Goal: Task Accomplishment & Management: Manage account settings

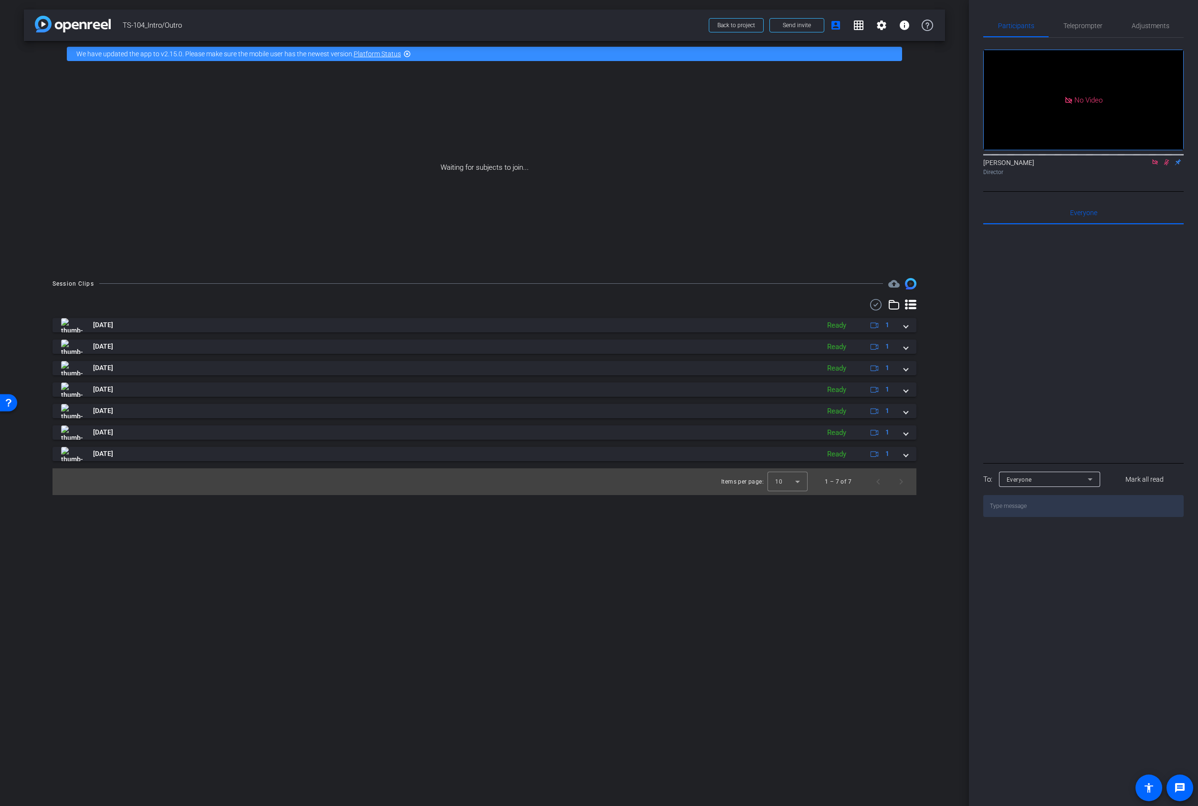
click at [82, 23] on img at bounding box center [73, 24] width 76 height 17
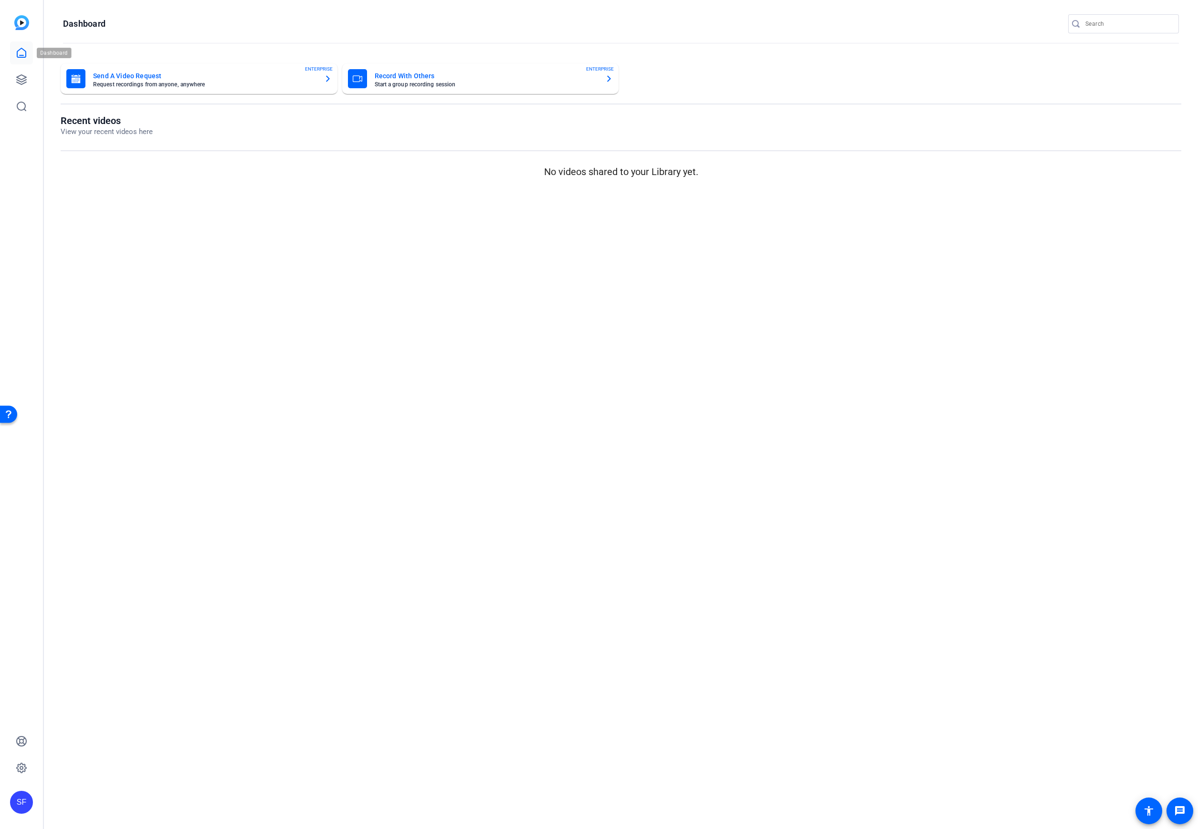
click at [10, 57] on link at bounding box center [21, 53] width 23 height 23
click at [13, 55] on link at bounding box center [21, 53] width 23 height 23
click at [18, 11] on div "SF" at bounding box center [21, 414] width 43 height 829
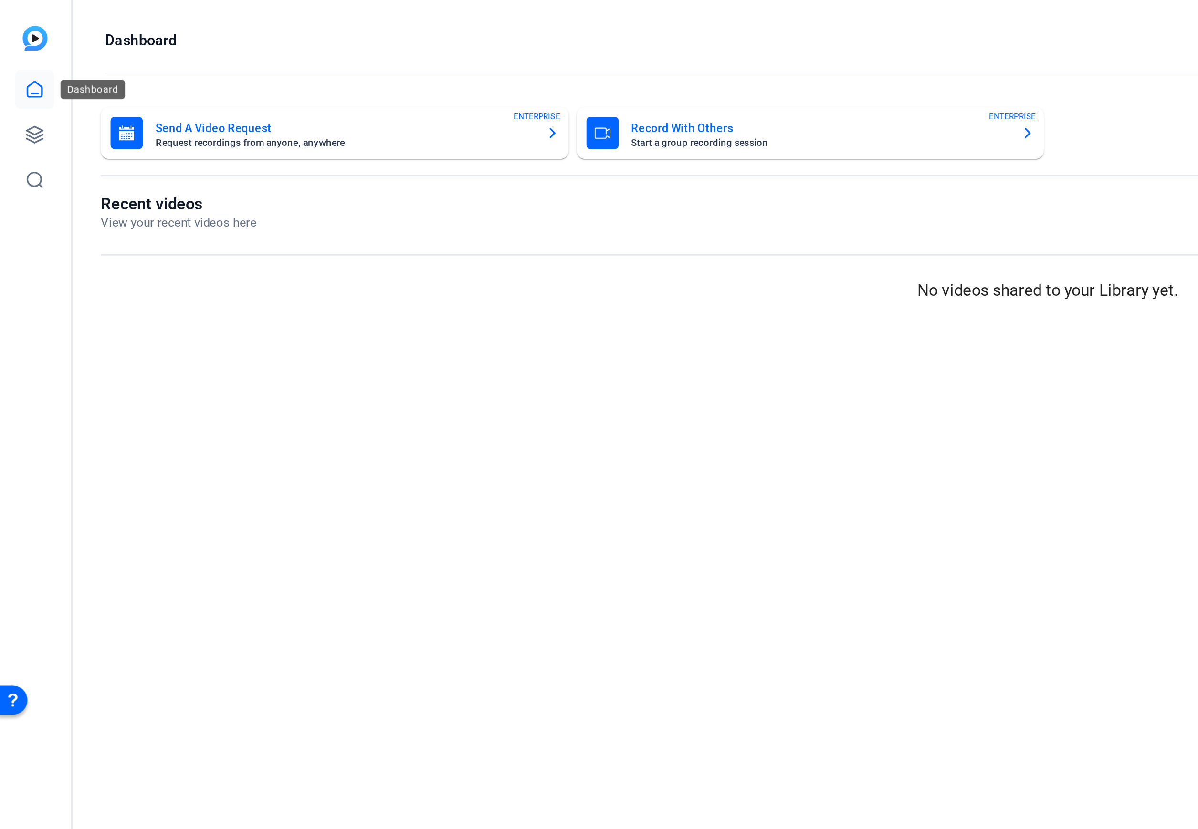
click at [21, 52] on icon at bounding box center [21, 52] width 11 height 11
click at [21, 21] on img at bounding box center [21, 22] width 15 height 15
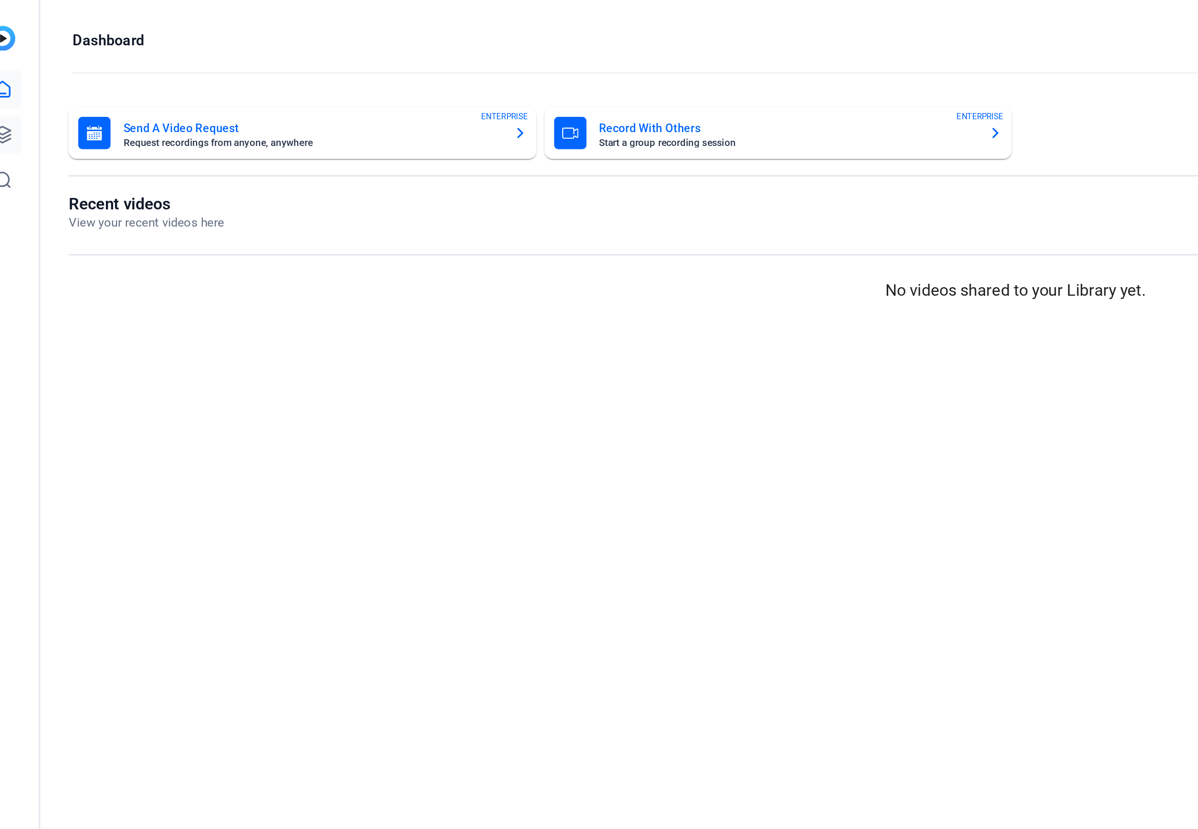
click at [27, 80] on link at bounding box center [21, 79] width 23 height 23
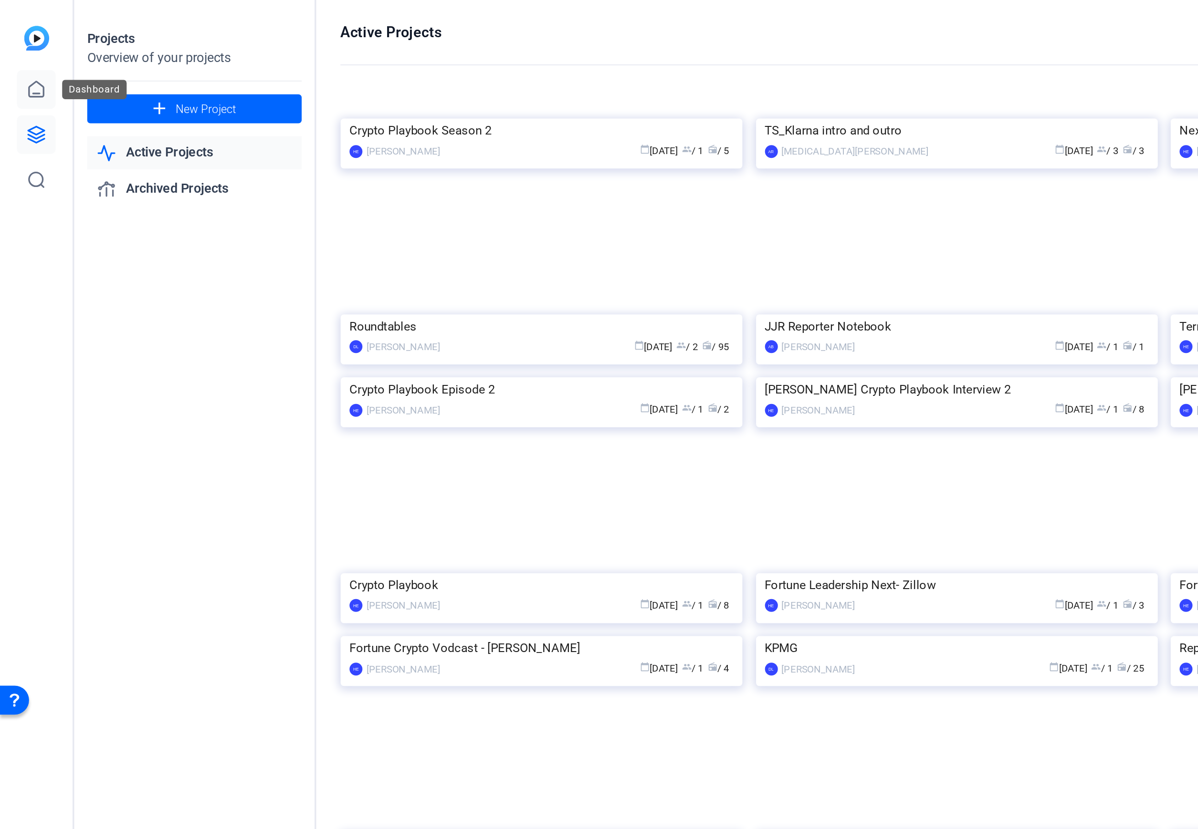
click at [18, 52] on icon at bounding box center [21, 52] width 11 height 11
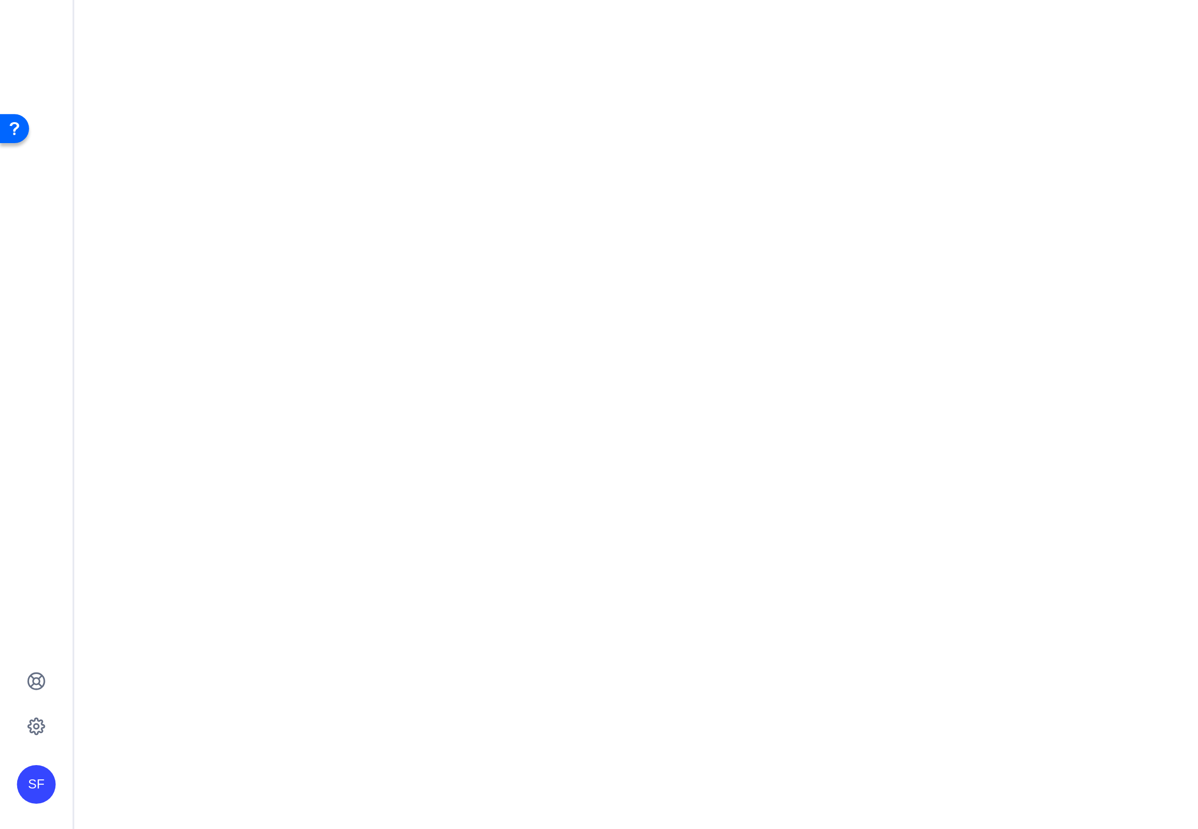
click at [24, 806] on div "SF" at bounding box center [21, 802] width 23 height 23
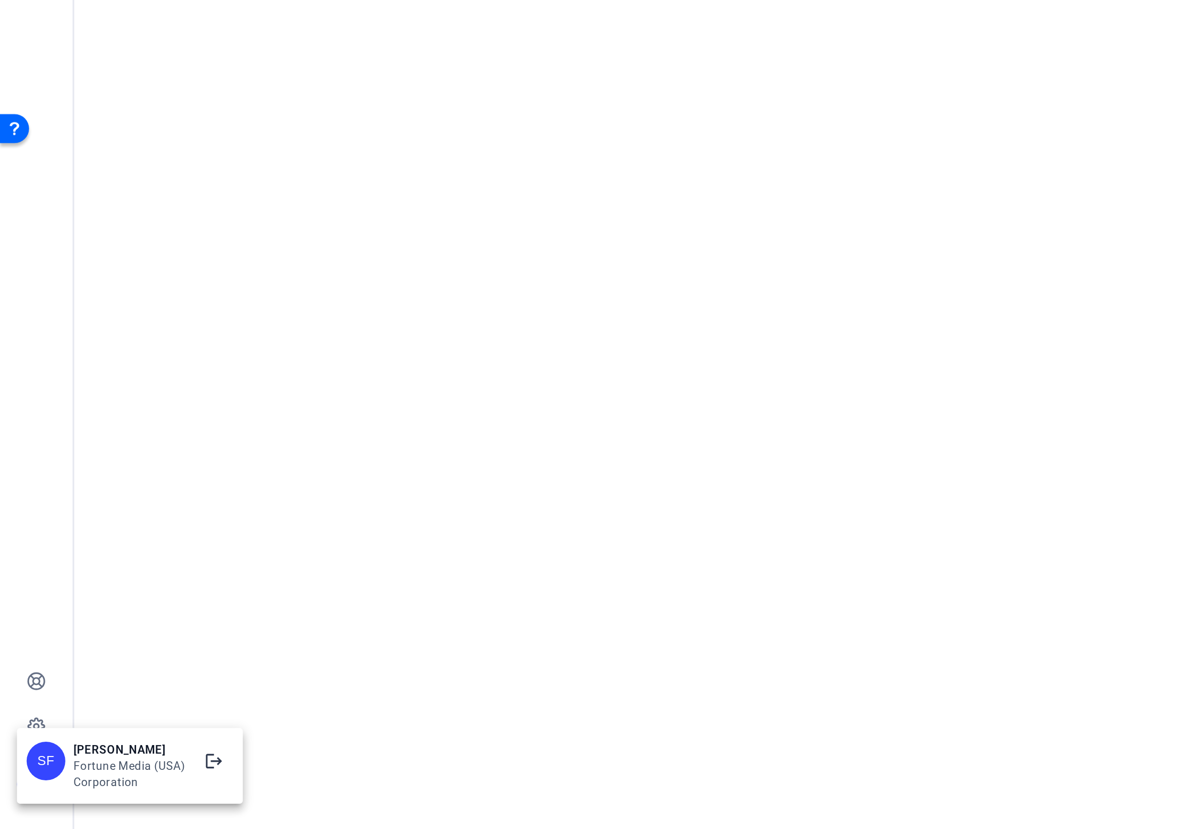
click at [39, 747] on div at bounding box center [599, 414] width 1198 height 829
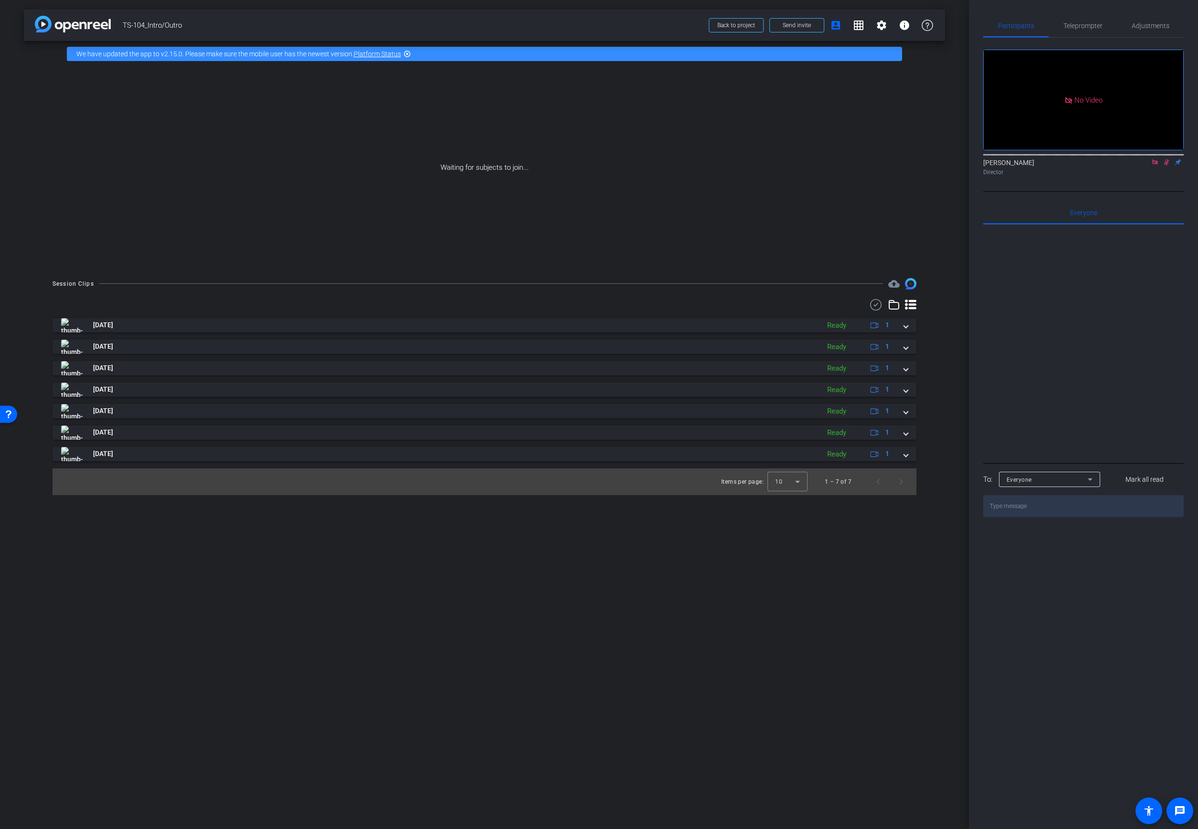
click at [56, 22] on img at bounding box center [73, 24] width 76 height 17
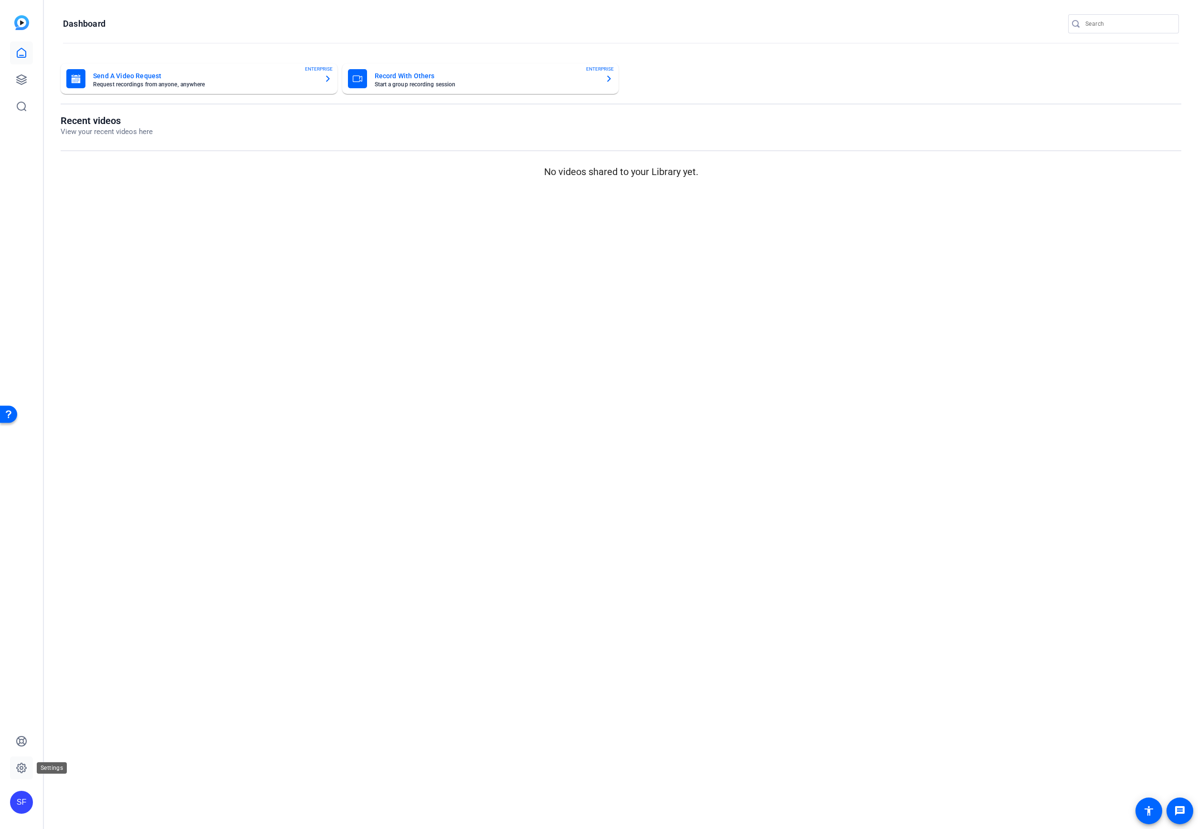
click at [26, 768] on icon at bounding box center [22, 768] width 10 height 10
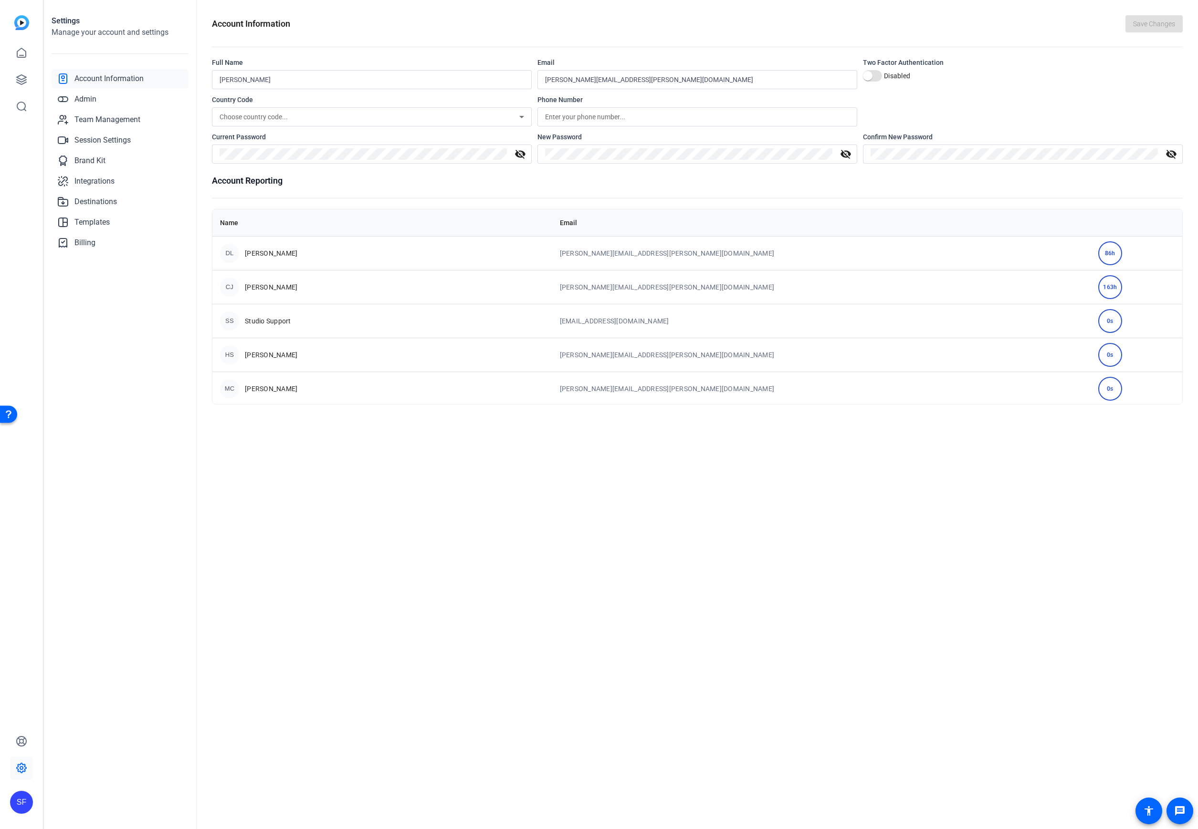
click at [23, 764] on icon at bounding box center [21, 767] width 11 height 11
click at [14, 802] on div "SF" at bounding box center [21, 802] width 23 height 23
click at [29, 743] on div at bounding box center [599, 414] width 1198 height 829
click at [25, 770] on icon at bounding box center [21, 767] width 11 height 11
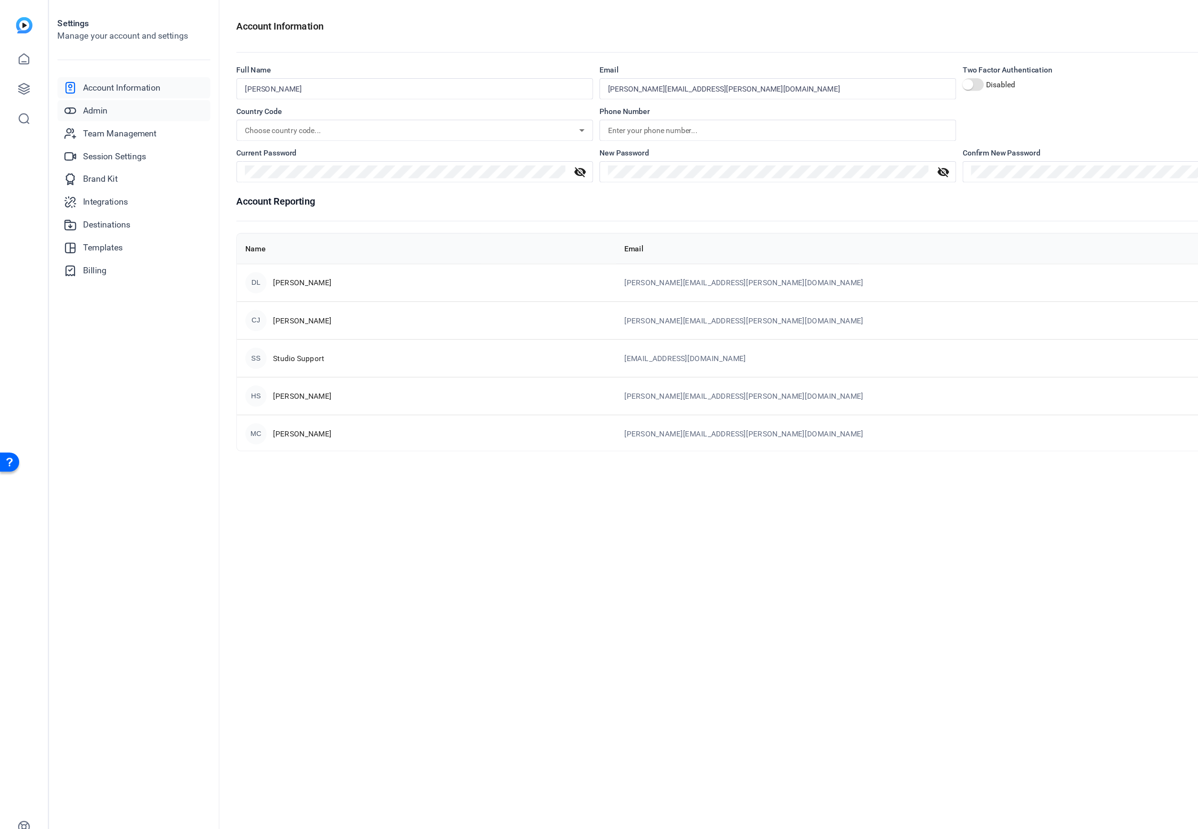
click at [88, 94] on span "Admin" at bounding box center [85, 99] width 22 height 11
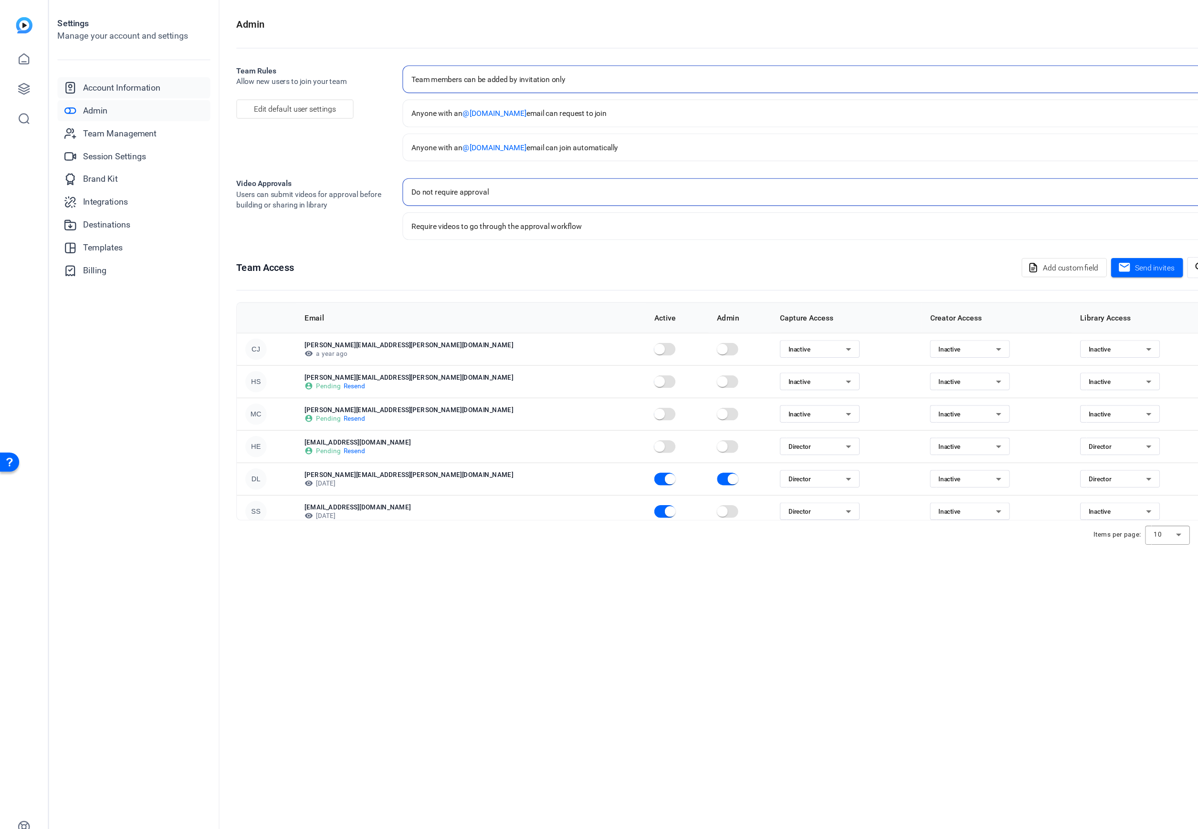
click at [107, 83] on span "Account Information" at bounding box center [108, 78] width 69 height 11
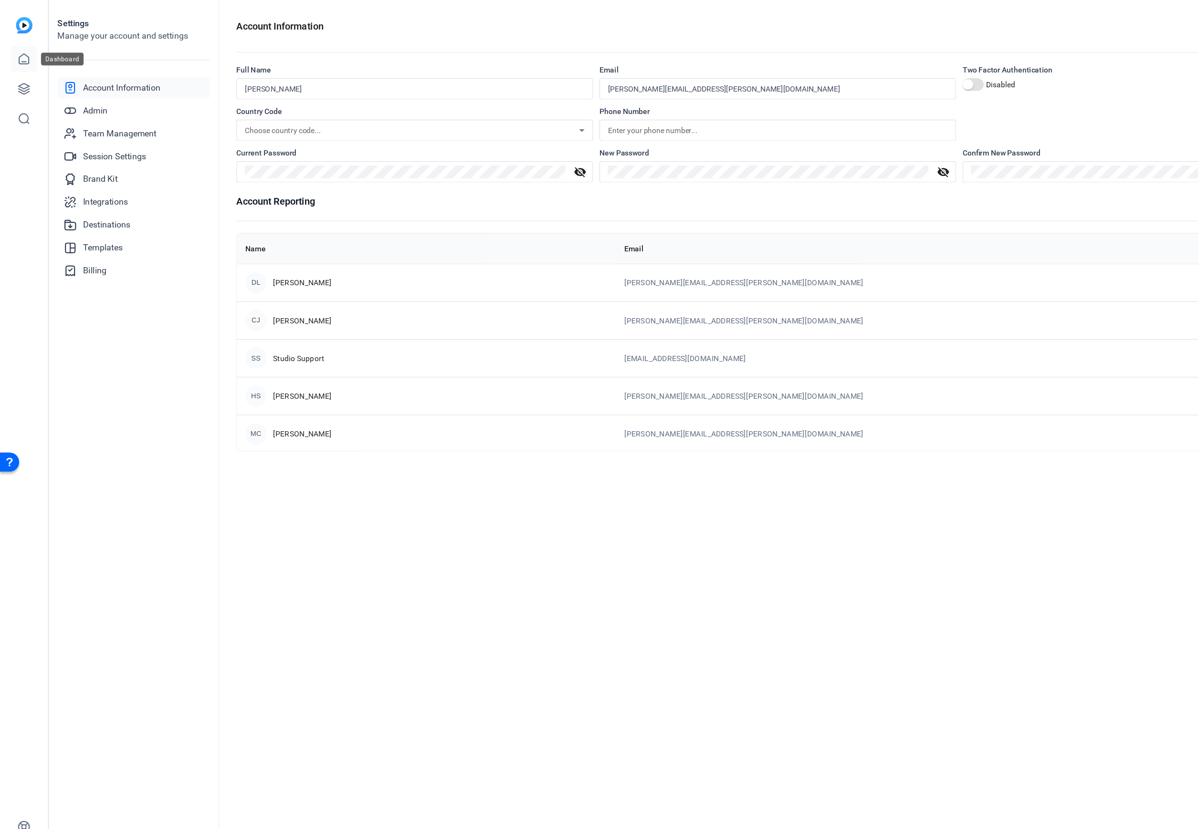
click at [19, 53] on icon at bounding box center [21, 52] width 11 height 11
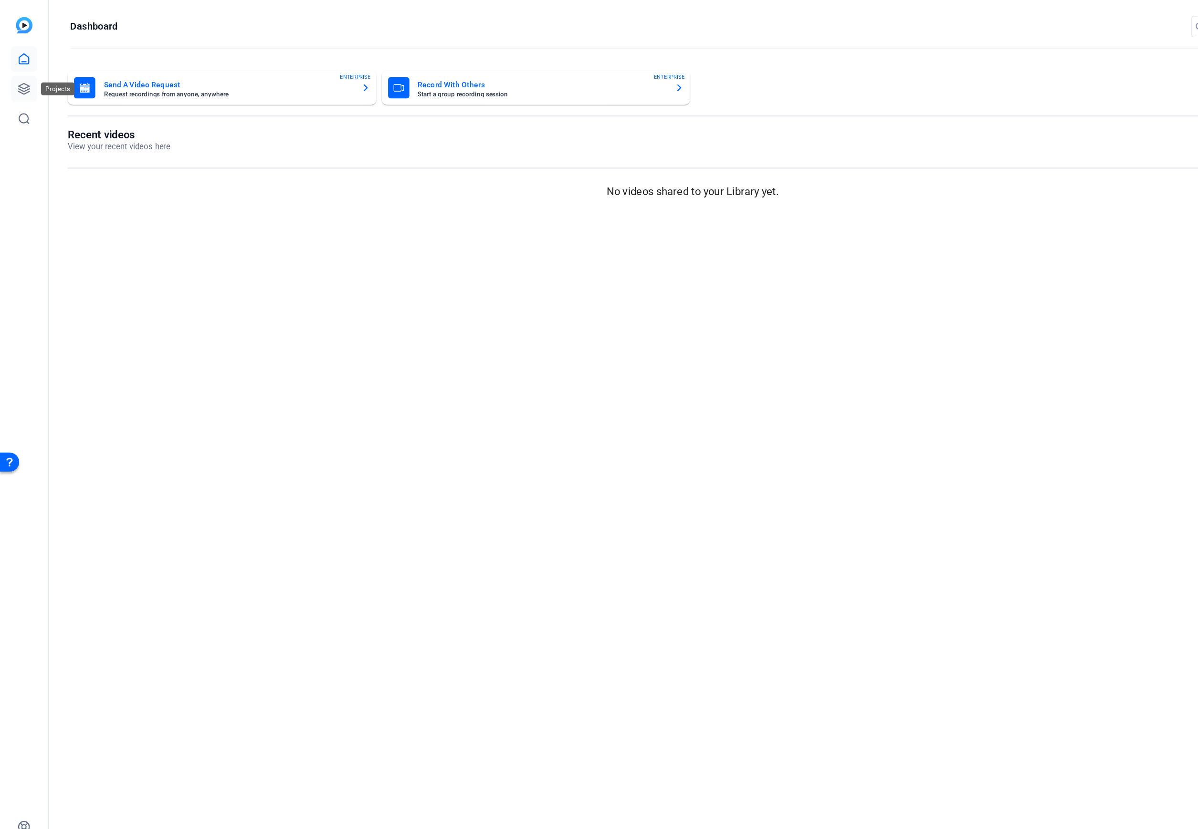
click at [20, 75] on icon at bounding box center [22, 80] width 10 height 10
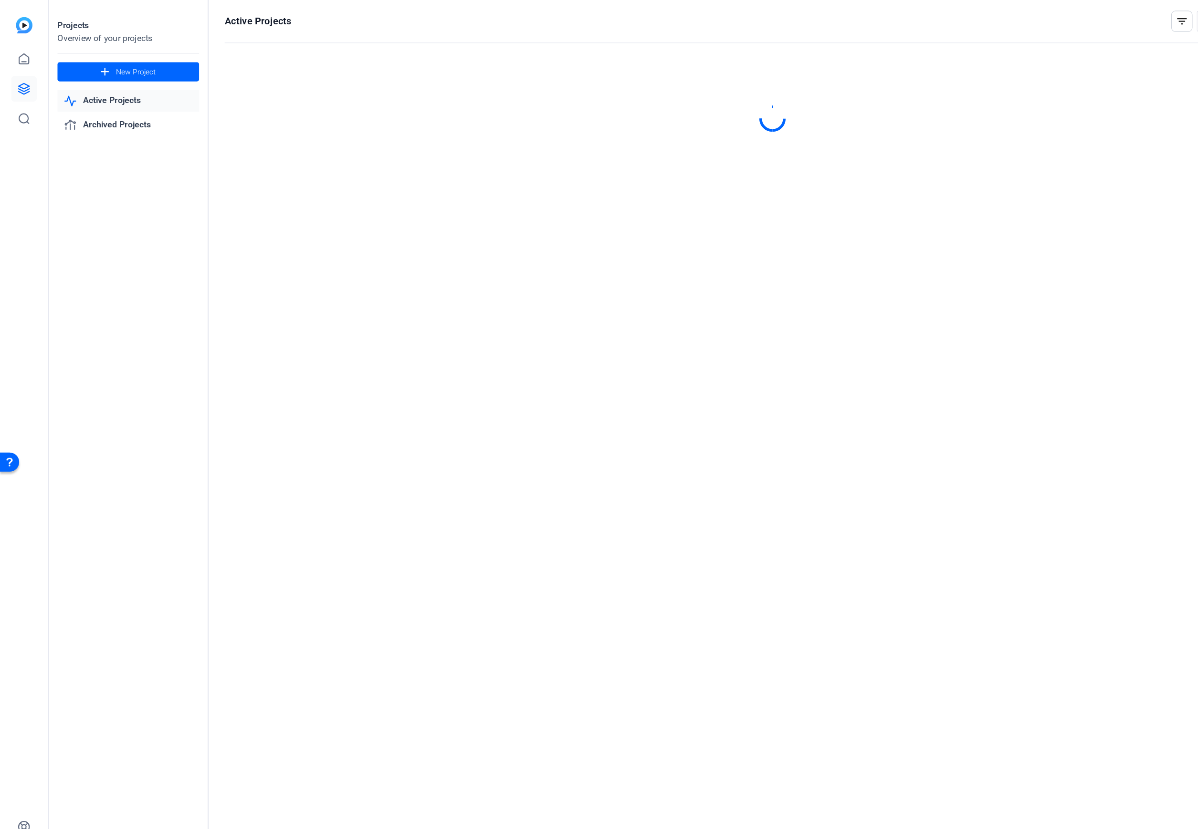
click at [20, 34] on div at bounding box center [21, 66] width 23 height 103
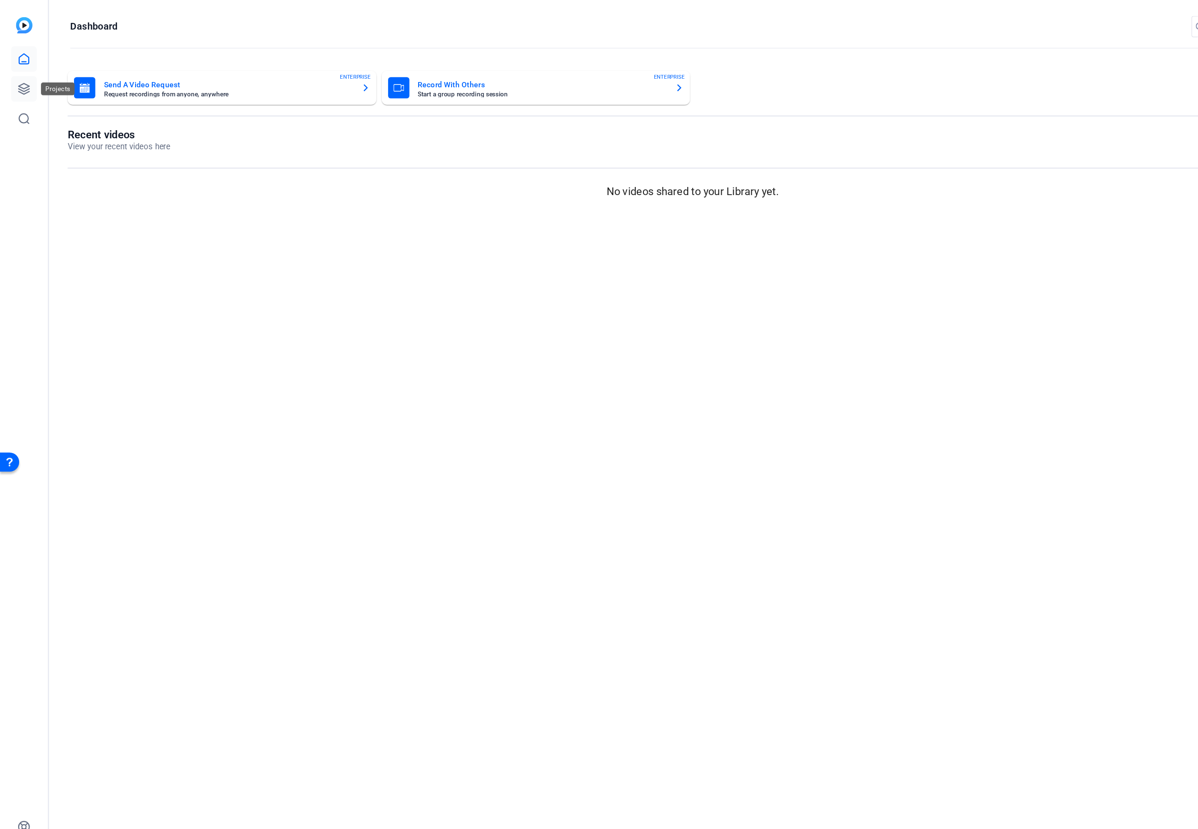
click at [21, 75] on icon at bounding box center [22, 80] width 10 height 10
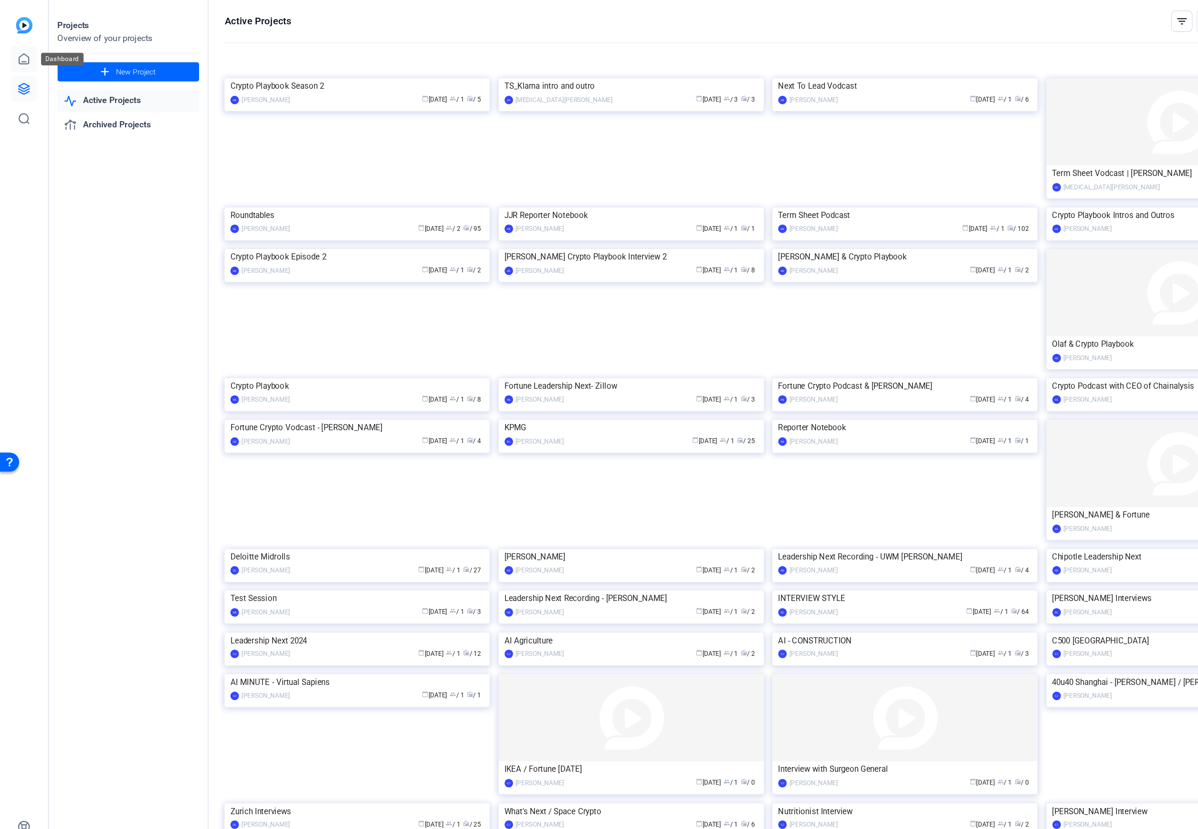
click at [26, 60] on link at bounding box center [21, 53] width 23 height 23
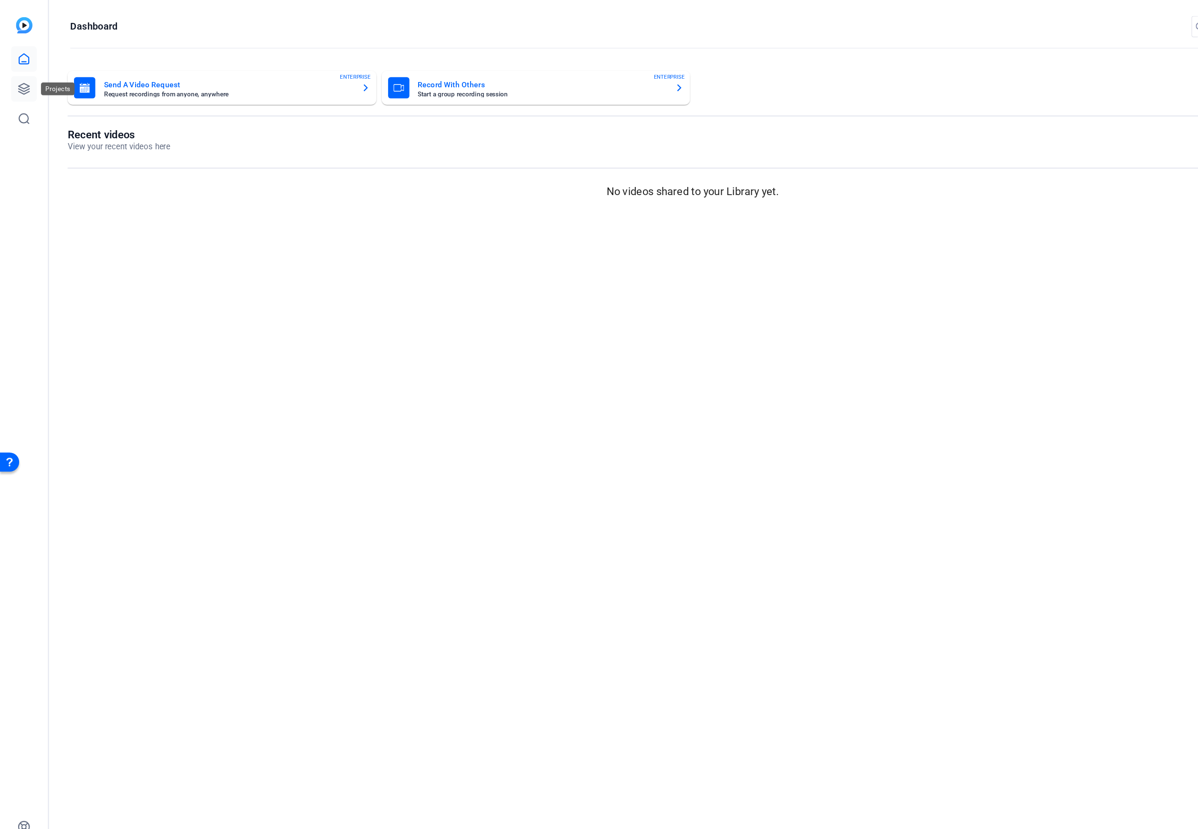
click at [22, 81] on icon at bounding box center [22, 80] width 10 height 10
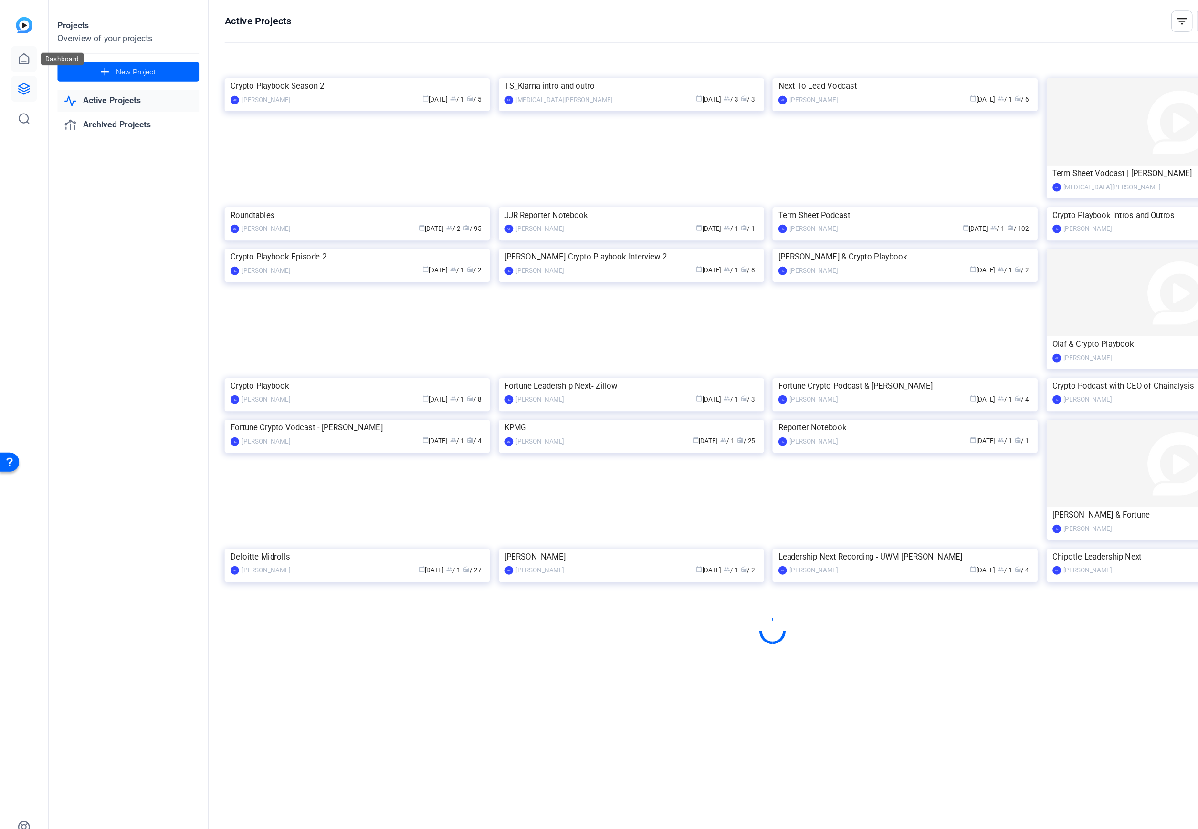
click at [25, 49] on icon at bounding box center [21, 52] width 11 height 11
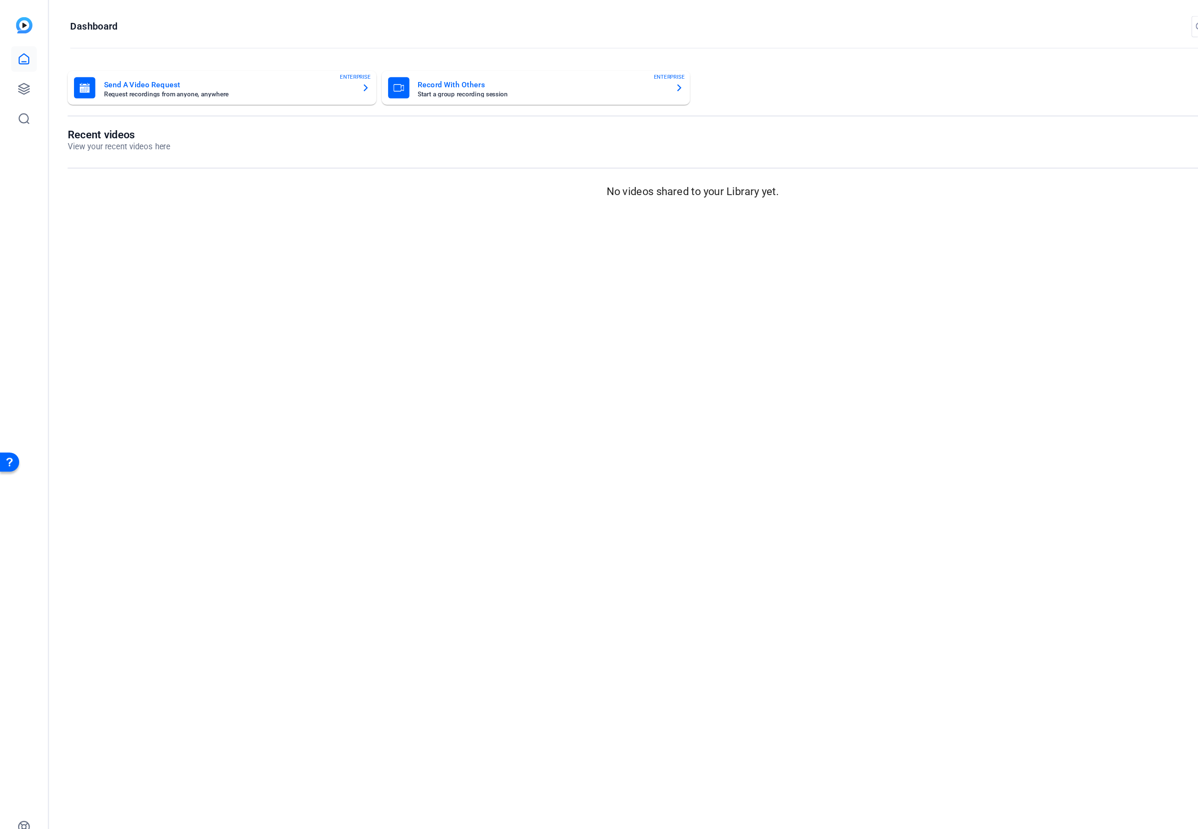
click at [26, 21] on img at bounding box center [21, 22] width 15 height 15
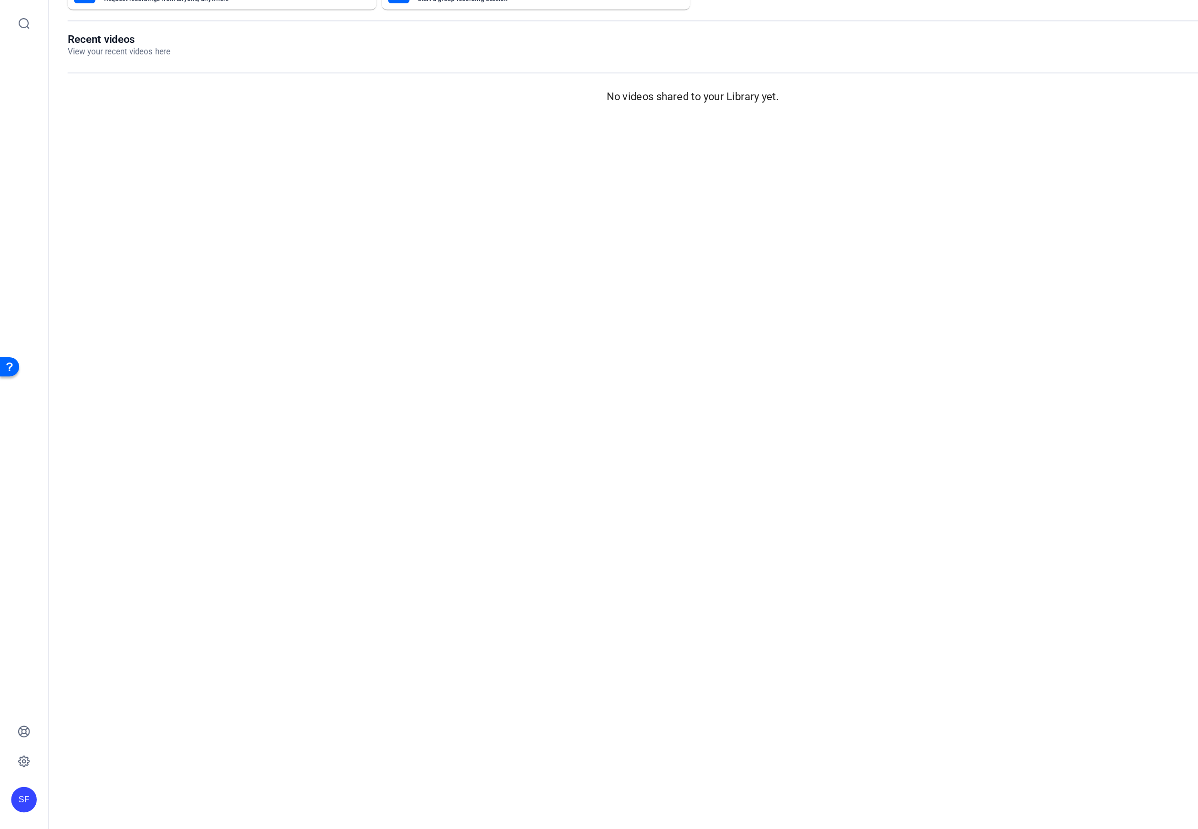
click at [27, 799] on div "SF" at bounding box center [21, 802] width 23 height 23
click at [36, 735] on div at bounding box center [599, 414] width 1198 height 829
click at [28, 765] on link at bounding box center [21, 768] width 23 height 23
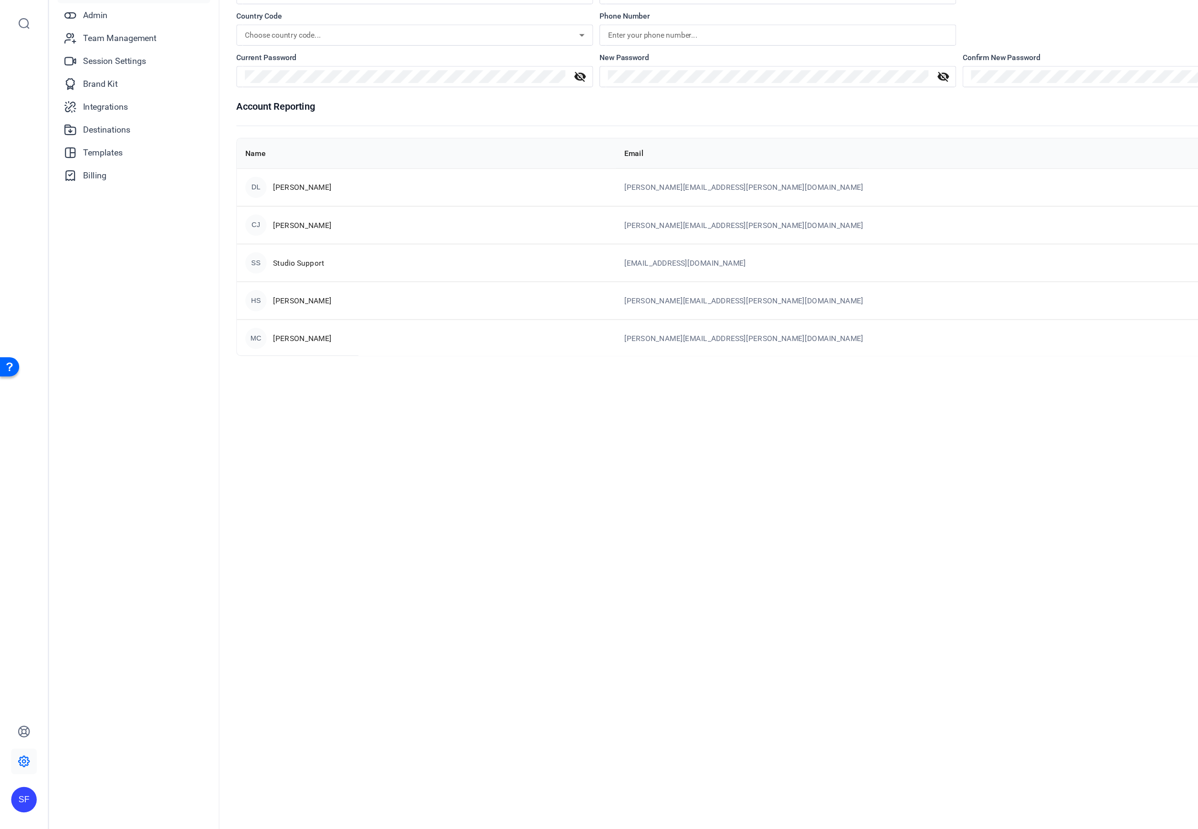
click at [23, 799] on div "SF" at bounding box center [21, 802] width 23 height 23
click at [91, 794] on div "Fortune Media (USA) Corporation" at bounding box center [76, 796] width 67 height 19
click at [24, 804] on div "SF" at bounding box center [21, 802] width 23 height 23
click at [124, 783] on mat-icon "logout" at bounding box center [126, 788] width 11 height 11
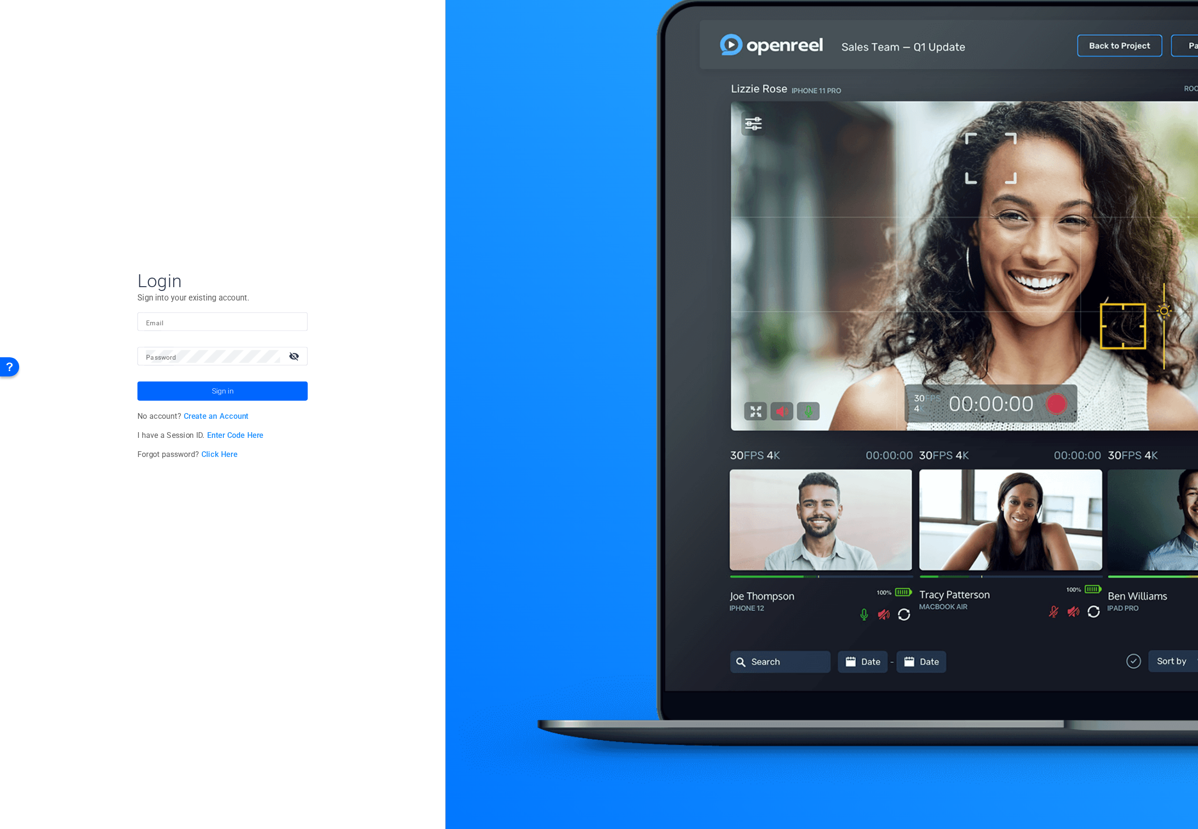
click at [171, 369] on input "Email" at bounding box center [199, 373] width 137 height 11
type input "alli.rodgers@fortune.com"
click at [151, 403] on mat-label "Password" at bounding box center [144, 406] width 27 height 7
click at [158, 439] on span at bounding box center [199, 436] width 153 height 23
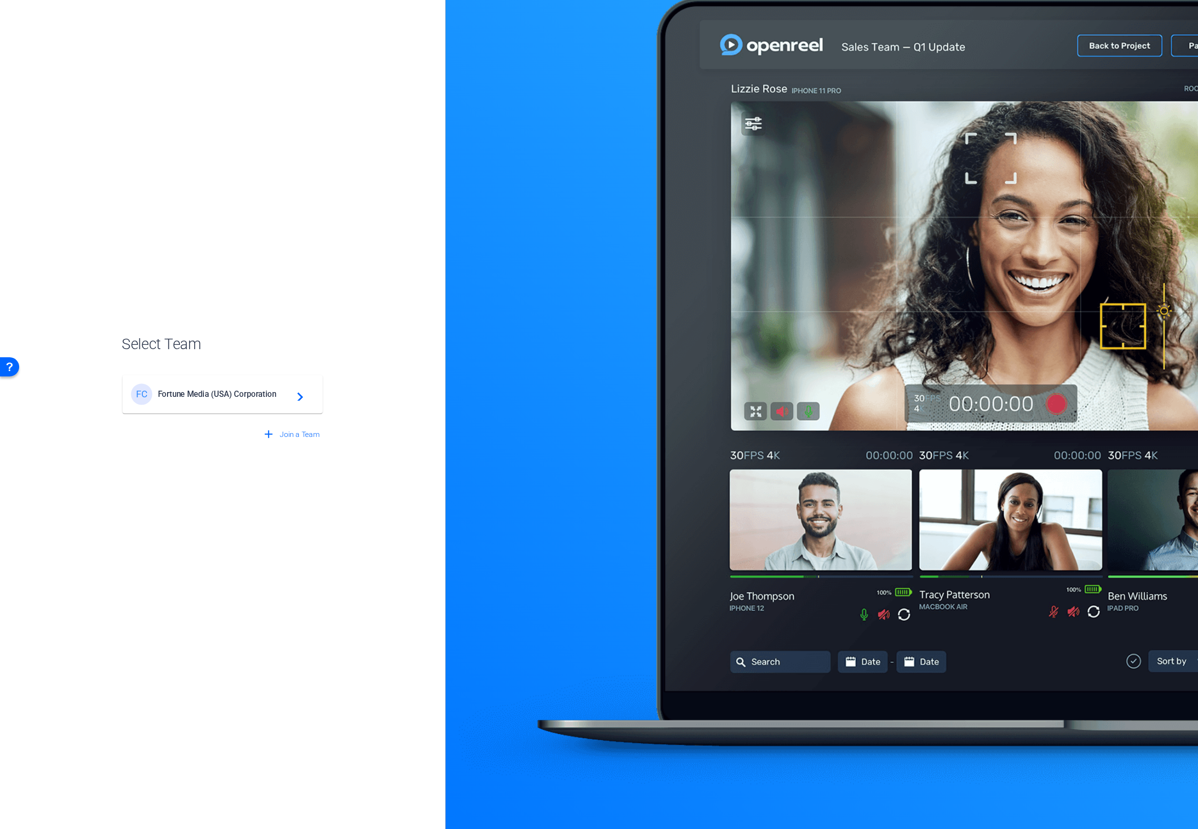
click at [236, 430] on div "FC Fortune Media (USA) Corporation navigate_next" at bounding box center [199, 438] width 164 height 19
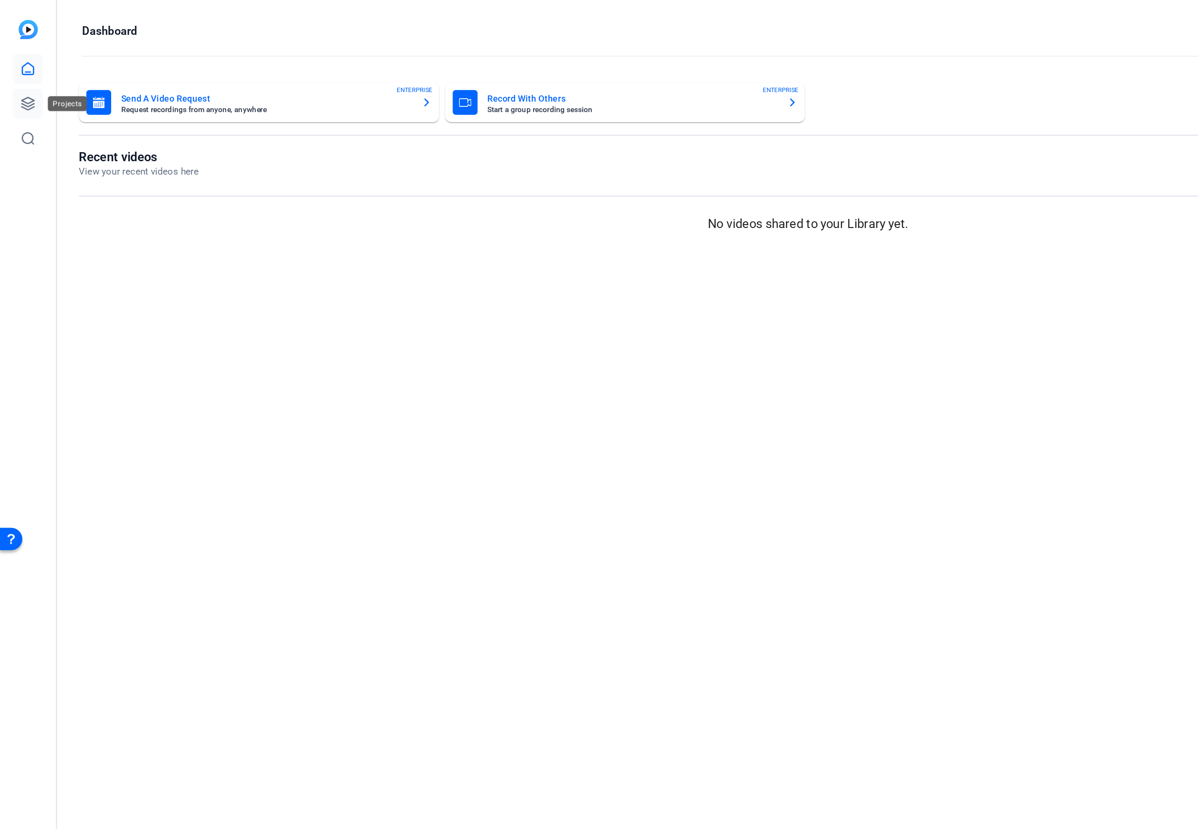
click at [16, 81] on icon at bounding box center [21, 79] width 11 height 11
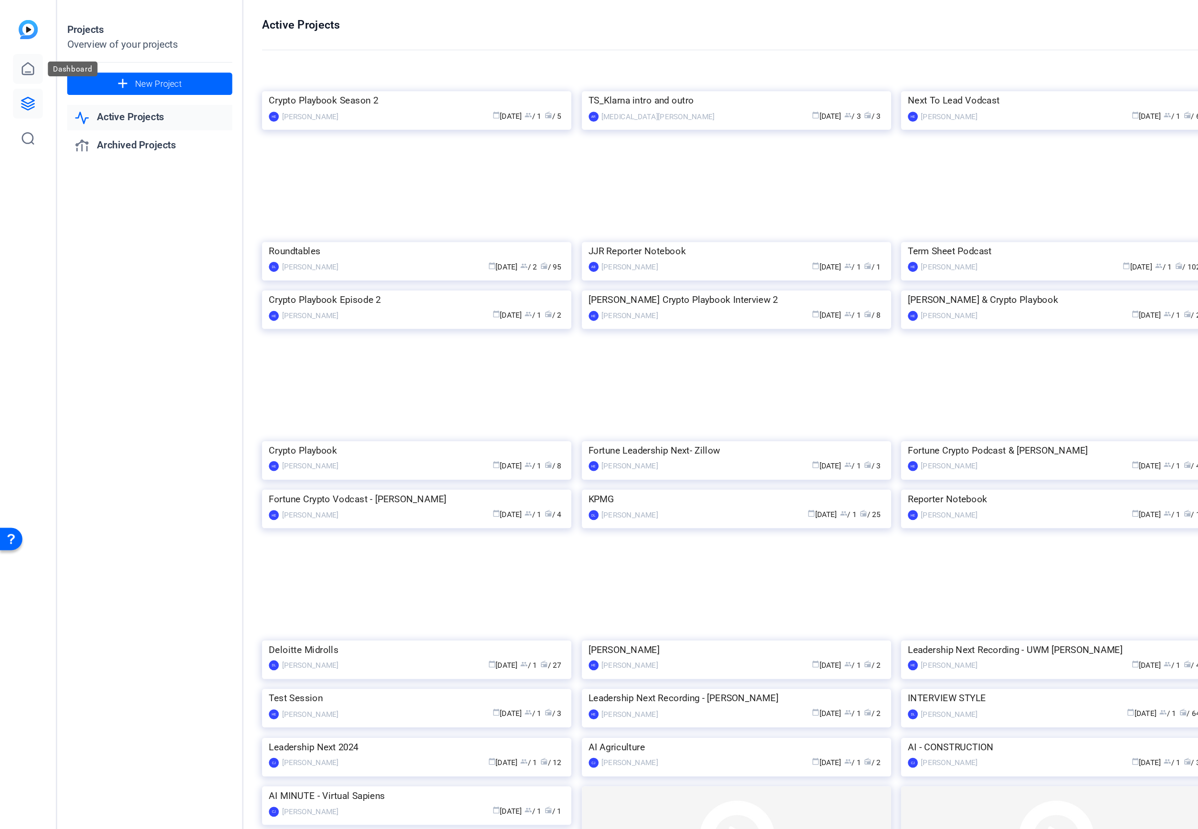
click at [22, 48] on icon at bounding box center [21, 52] width 11 height 11
